Goal: Information Seeking & Learning: Compare options

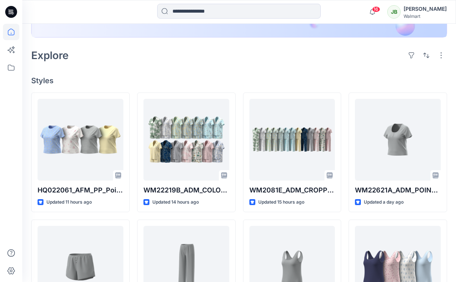
scroll to position [169, 0]
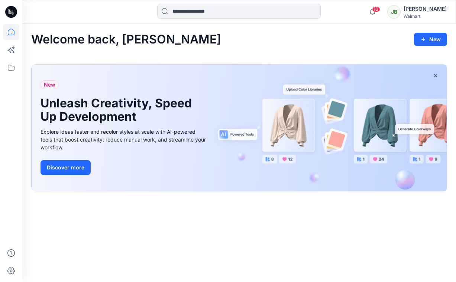
scroll to position [169, 0]
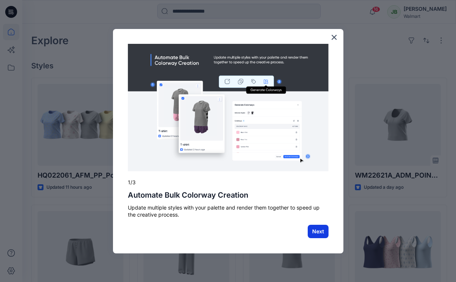
click at [318, 234] on button "Next" at bounding box center [318, 231] width 21 height 13
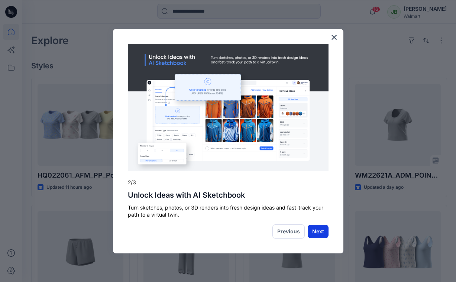
click at [321, 232] on button "Next" at bounding box center [318, 231] width 21 height 13
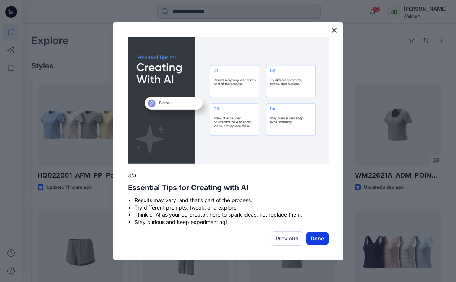
click at [320, 237] on button "Done" at bounding box center [318, 238] width 22 height 13
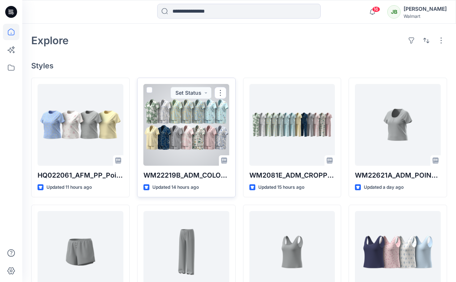
click at [209, 125] on div at bounding box center [187, 125] width 86 height 82
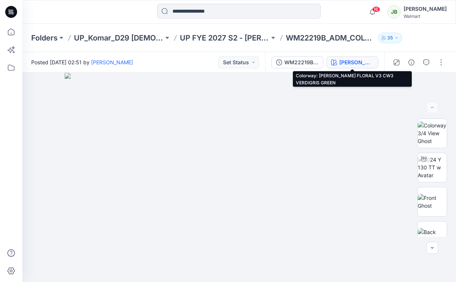
click at [359, 58] on div "[PERSON_NAME] FLORAL V3 CW3 VERDIGRIS GREEN" at bounding box center [357, 62] width 34 height 8
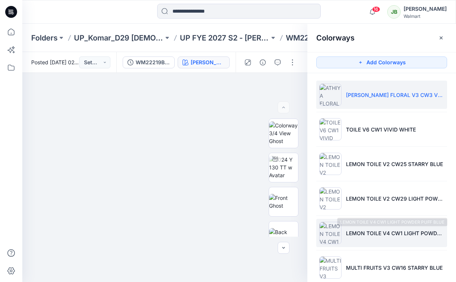
click at [347, 234] on p "LEMON TOILE V4 CW1 LIGHT POWDER PUFF BLUE" at bounding box center [395, 234] width 98 height 8
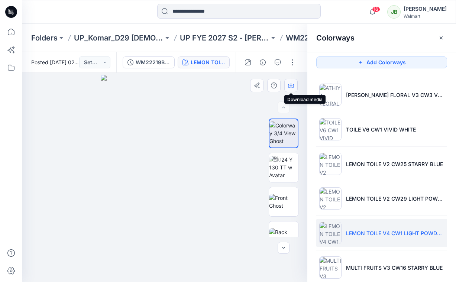
click at [292, 84] on icon "button" at bounding box center [291, 86] width 6 height 6
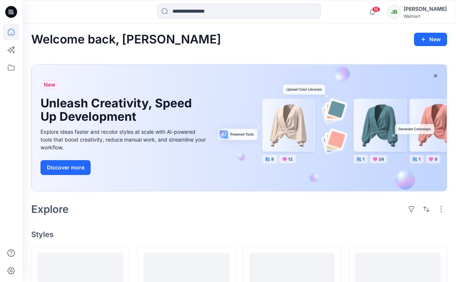
scroll to position [234, 0]
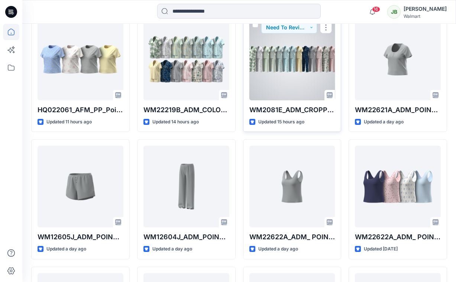
click at [275, 59] on div at bounding box center [293, 60] width 86 height 82
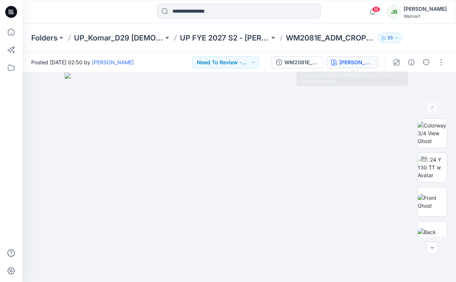
click at [359, 66] on button "[PERSON_NAME] FLORAL V3 CW3 VERDIGRIS GREEN" at bounding box center [353, 63] width 52 height 12
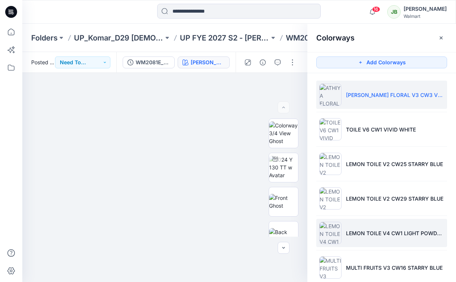
click at [375, 230] on p "LEMON TOILE V4 CW1 LIGHT POWDER PUFF BLUE" at bounding box center [395, 234] width 98 height 8
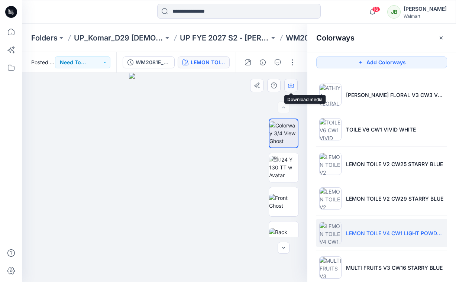
click at [291, 86] on icon "button" at bounding box center [291, 85] width 3 height 4
